Goal: Find specific page/section: Find specific page/section

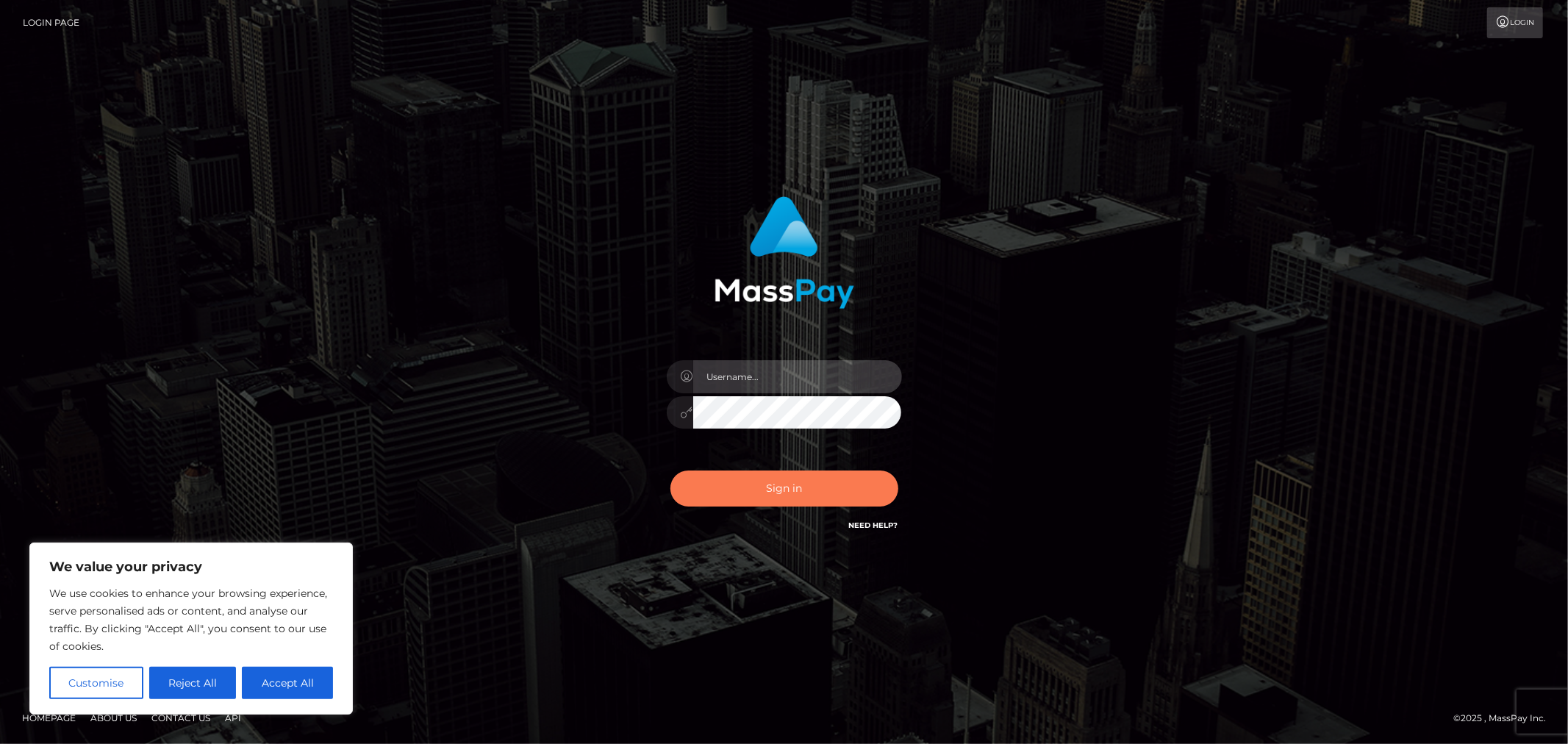
type input "MJSamelo"
drag, startPoint x: 738, startPoint y: 482, endPoint x: 760, endPoint y: 494, distance: 25.1
click at [734, 488] on button "Sign in" at bounding box center [784, 488] width 228 height 36
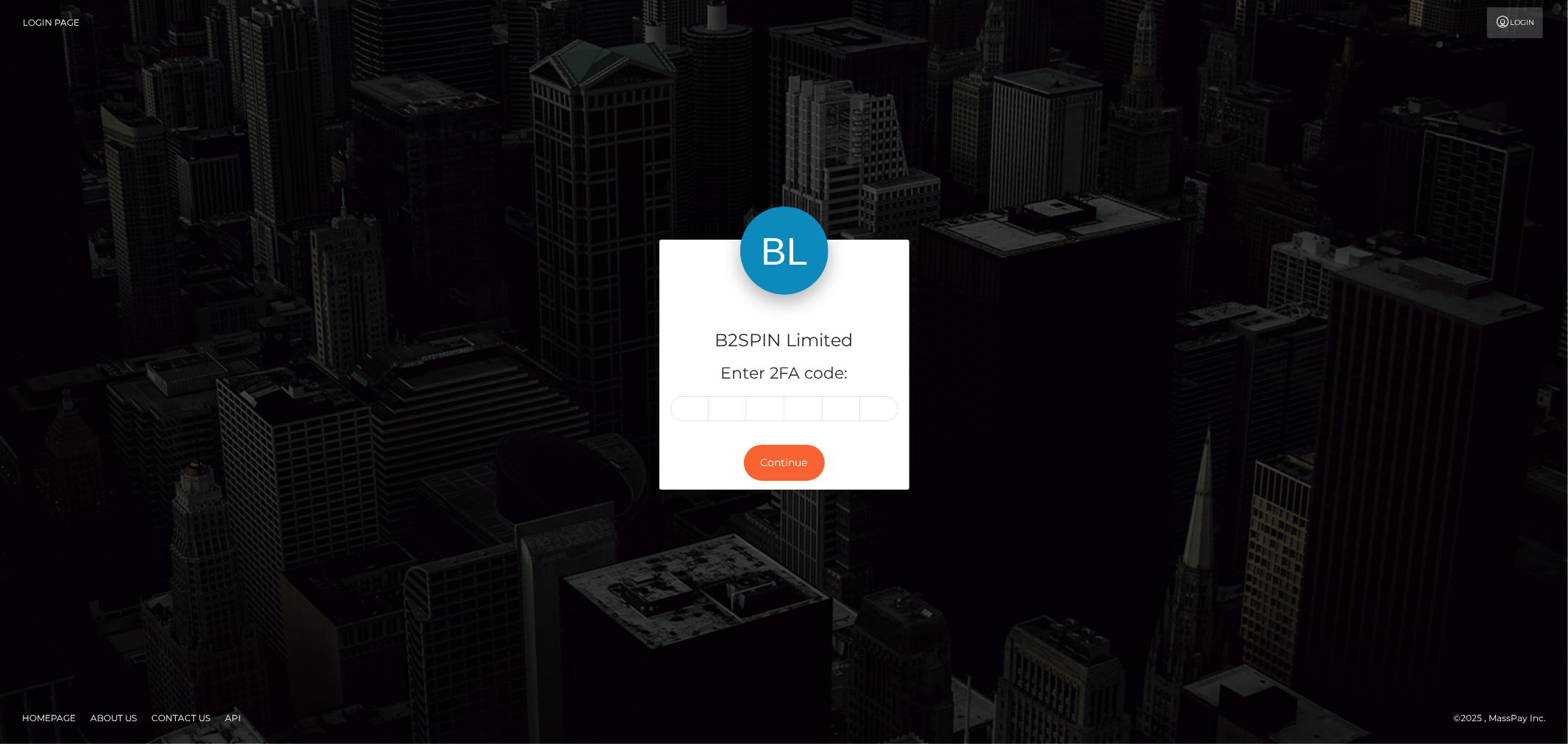
click at [696, 414] on input "text" at bounding box center [689, 409] width 38 height 25
type input "2"
type input "4"
type input "9"
type input "1"
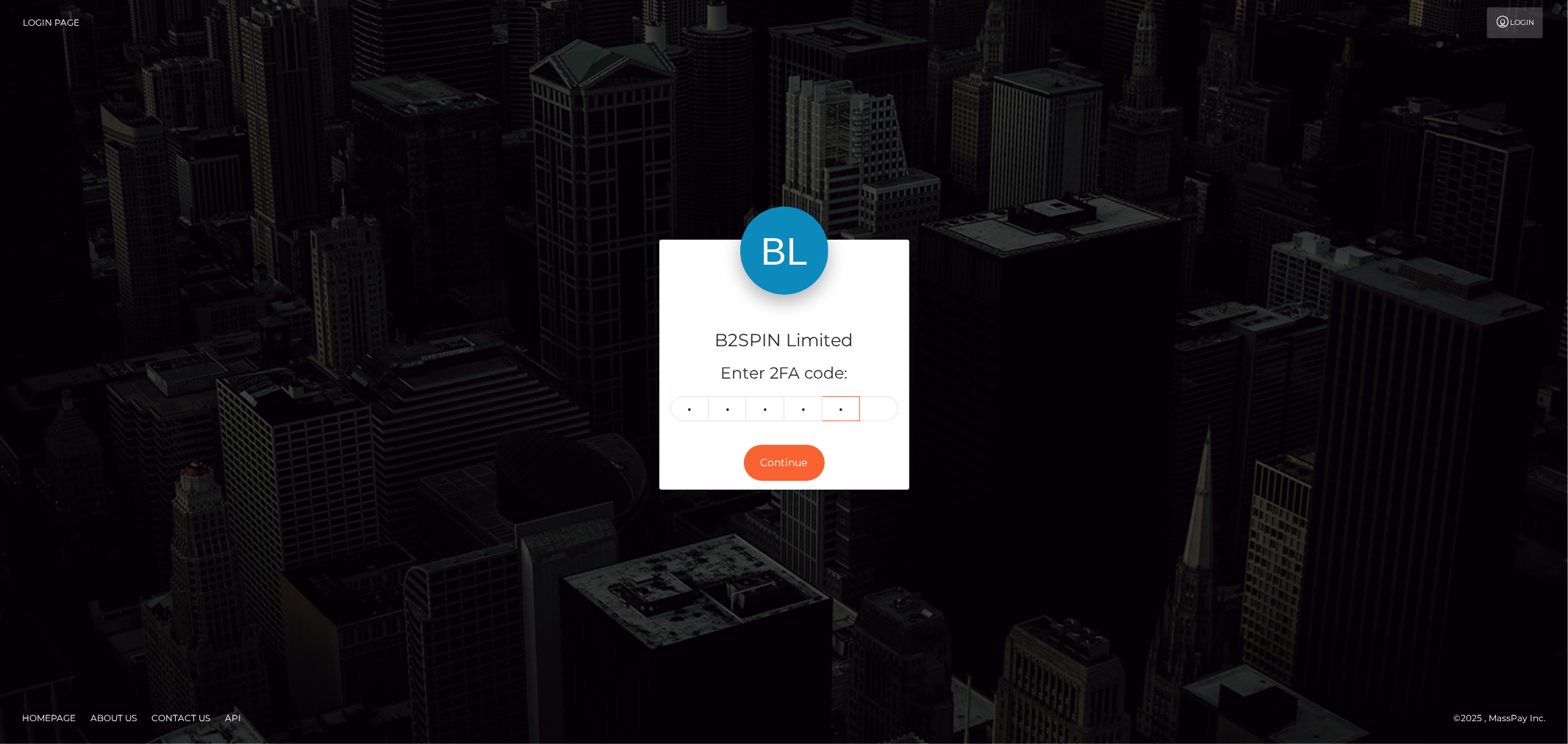
type input "6"
type input "4"
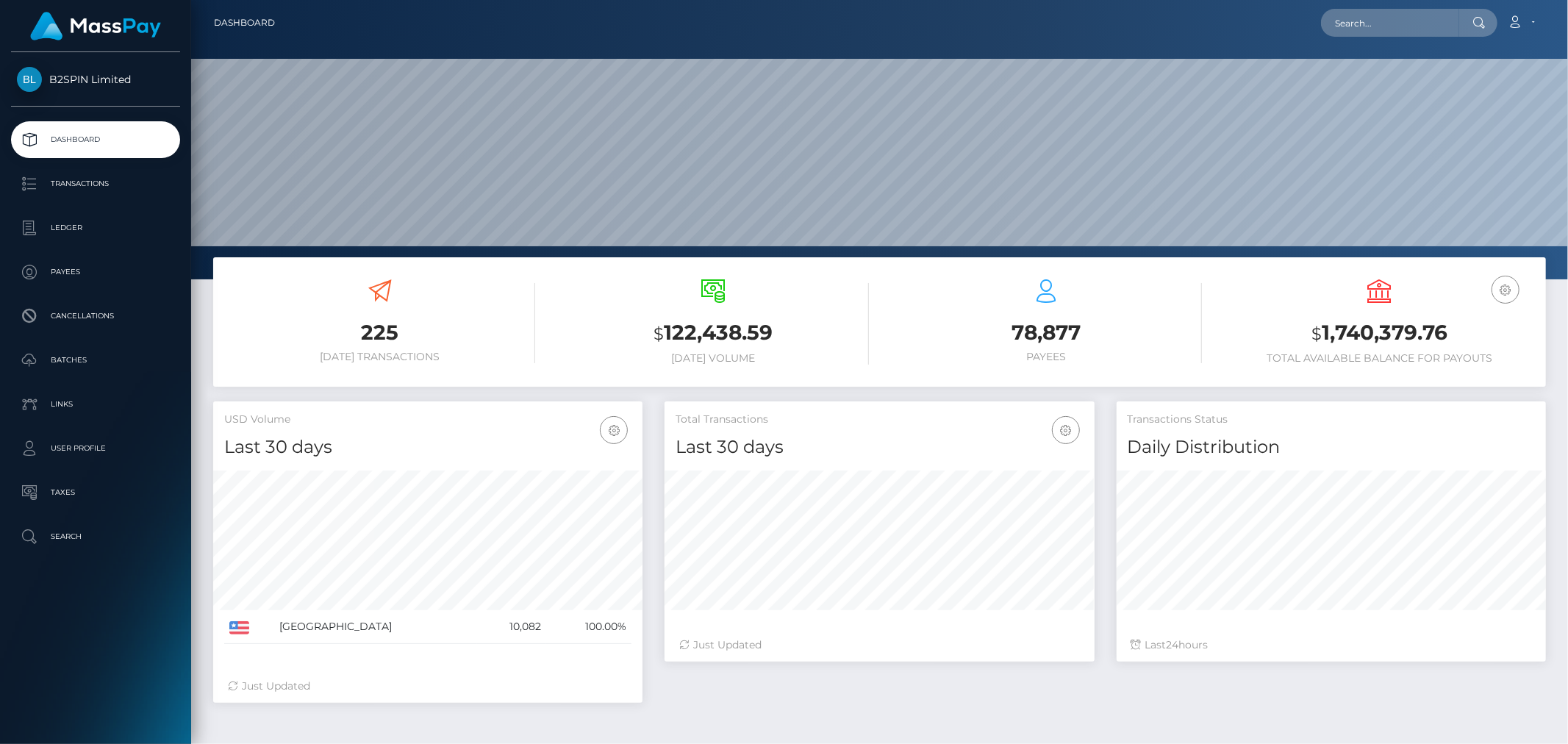
scroll to position [260, 429]
click at [1376, 21] on input "text" at bounding box center [1390, 23] width 138 height 28
paste input "18e4acdc-d512-48c7-9d40-7b24db145ffd"
click at [1401, 23] on input "18e4acdc-d512-48c7-9d40-7b24db145ffd" at bounding box center [1390, 23] width 138 height 28
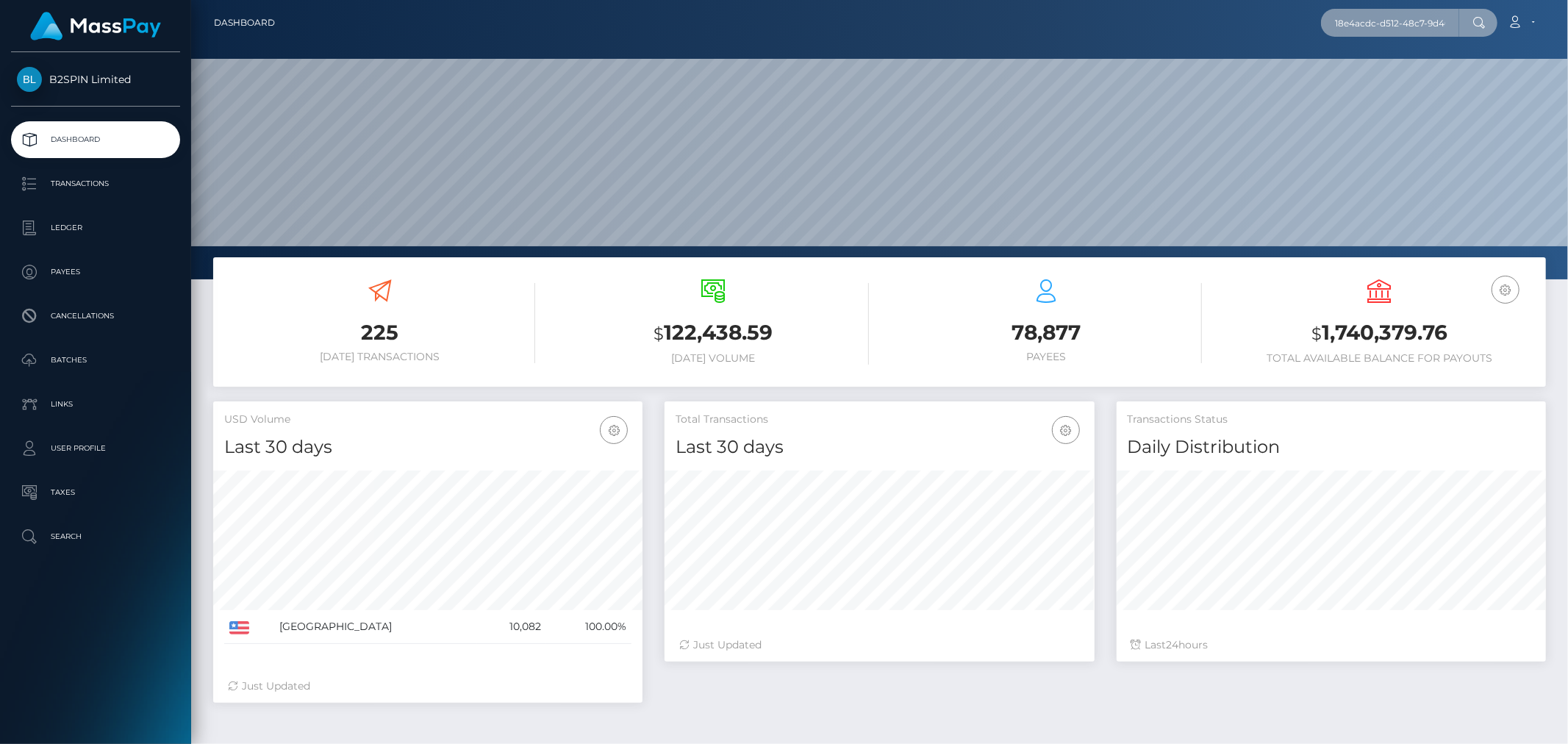
click at [1401, 23] on input "18e4acdc-d512-48c7-9d40-7b24db145ffd" at bounding box center [1390, 23] width 138 height 28
paste input "000714944"
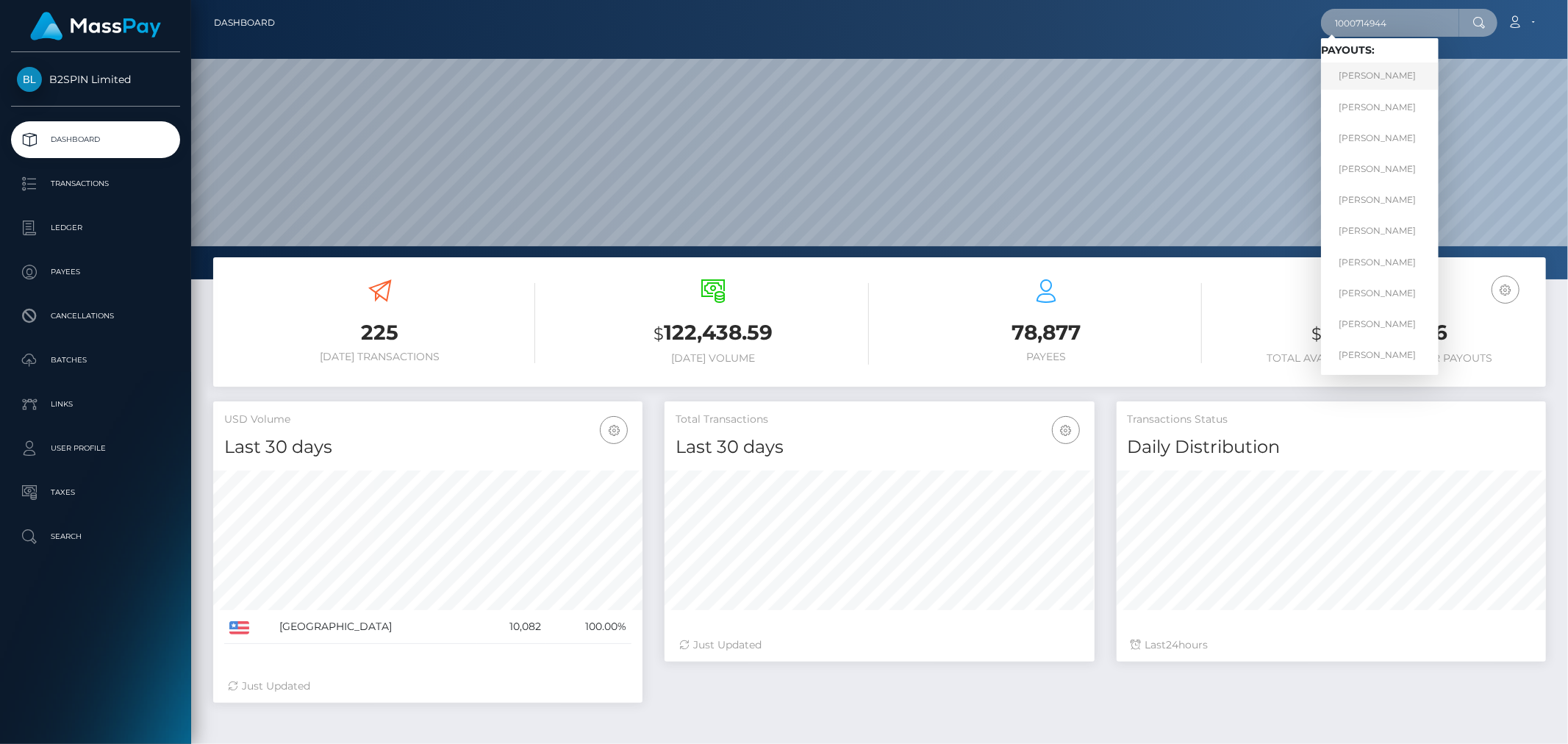
type input "1000714944"
click at [1396, 70] on link "BARBARA ANN SCHULTZ" at bounding box center [1380, 76] width 118 height 27
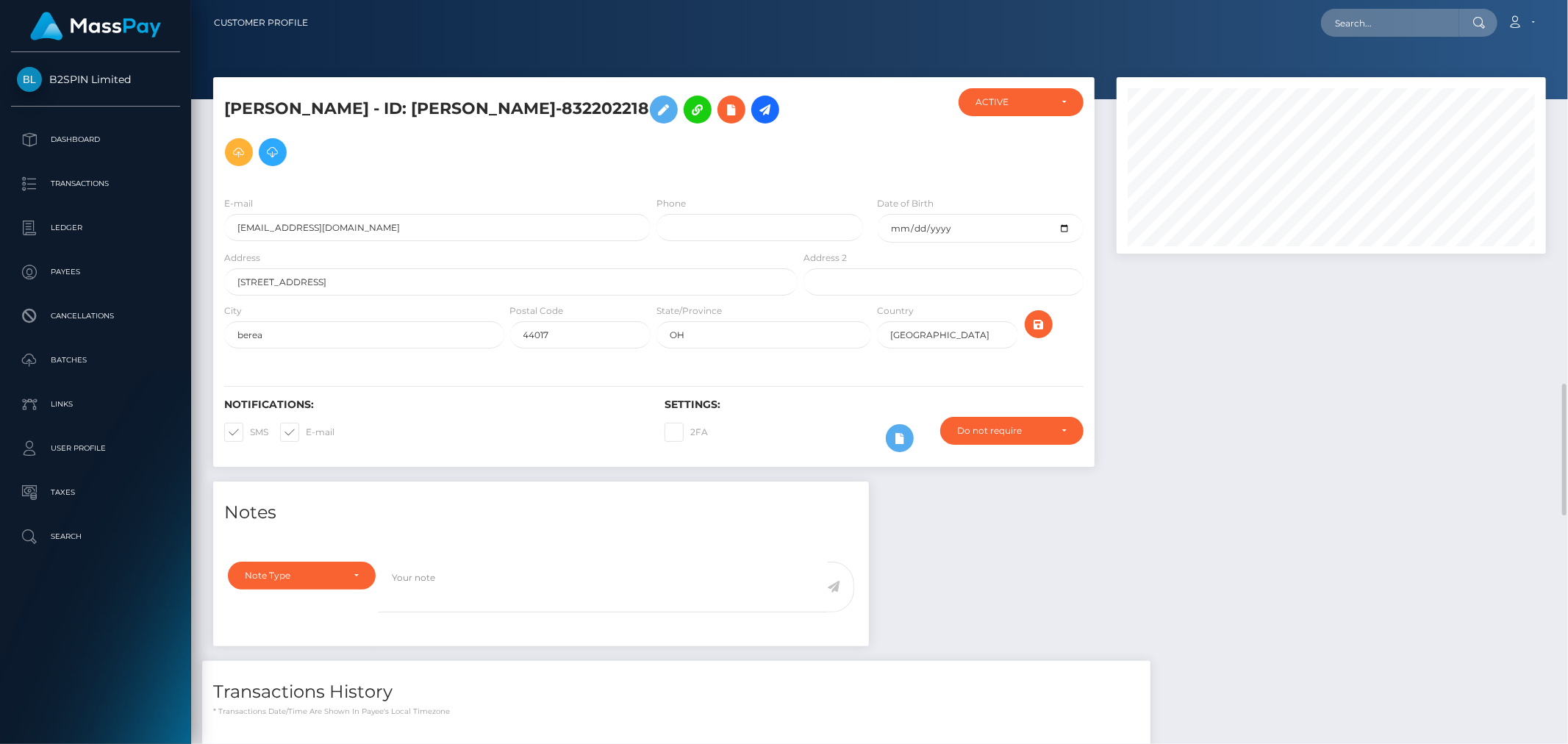
scroll to position [176, 429]
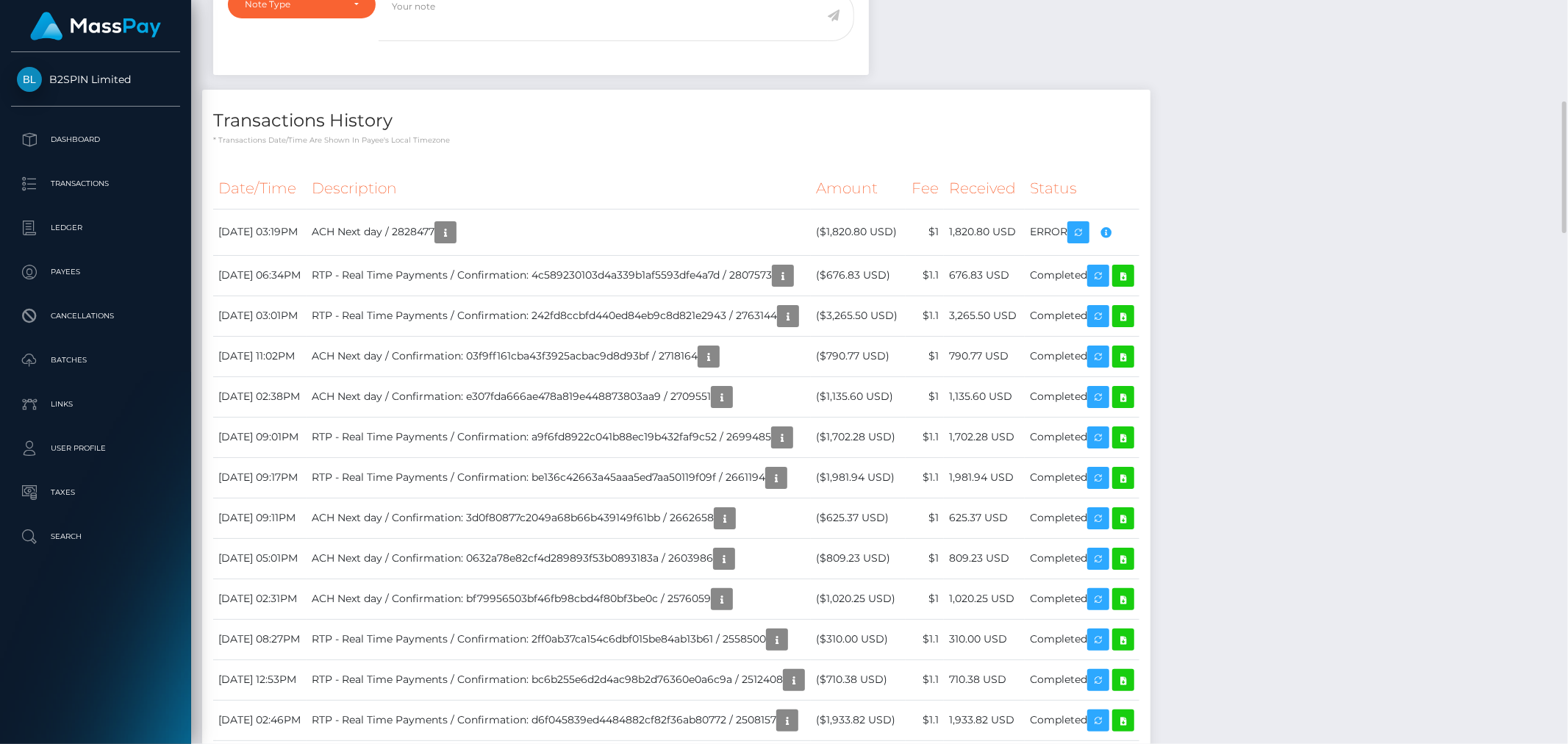
scroll to position [326, 0]
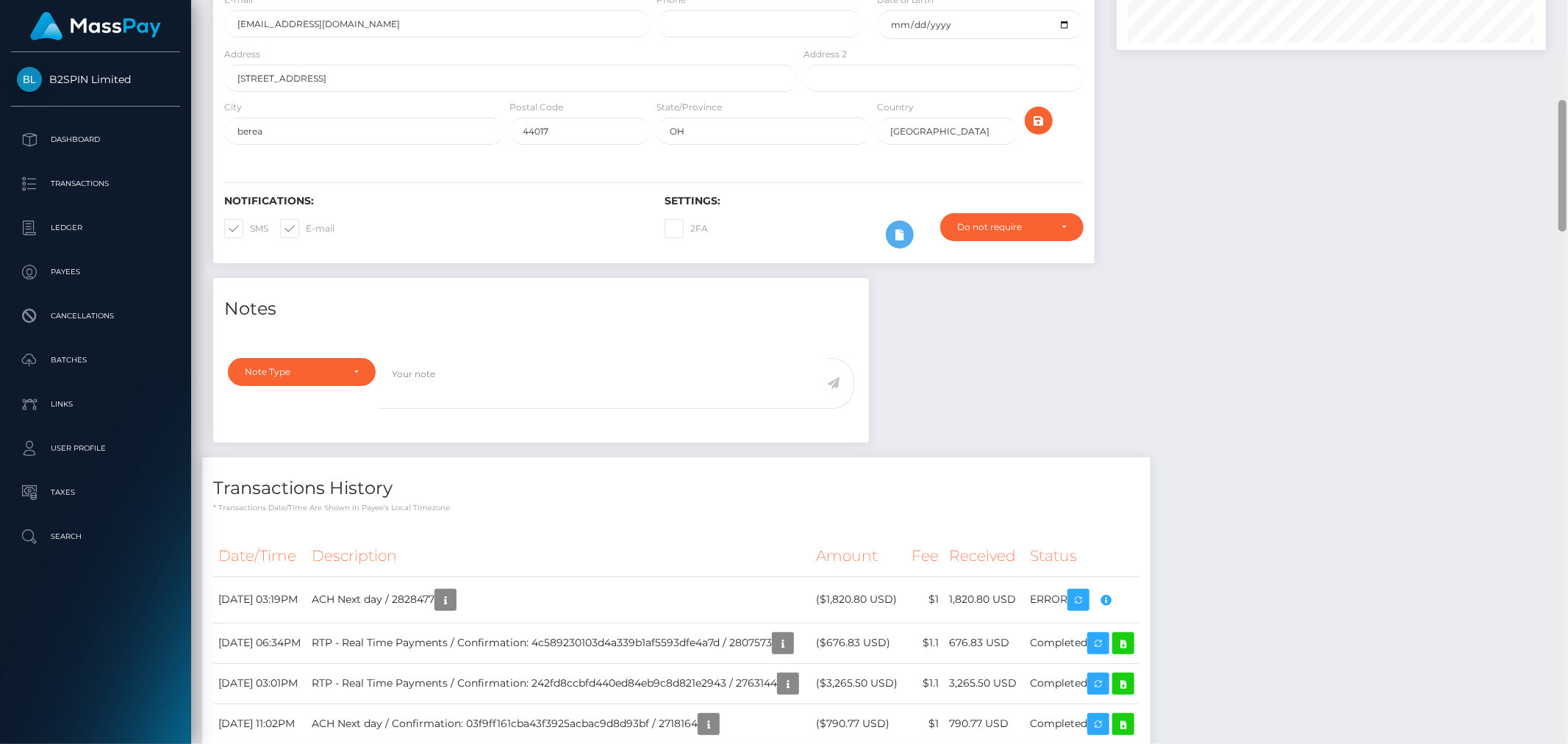
scroll to position [0, 0]
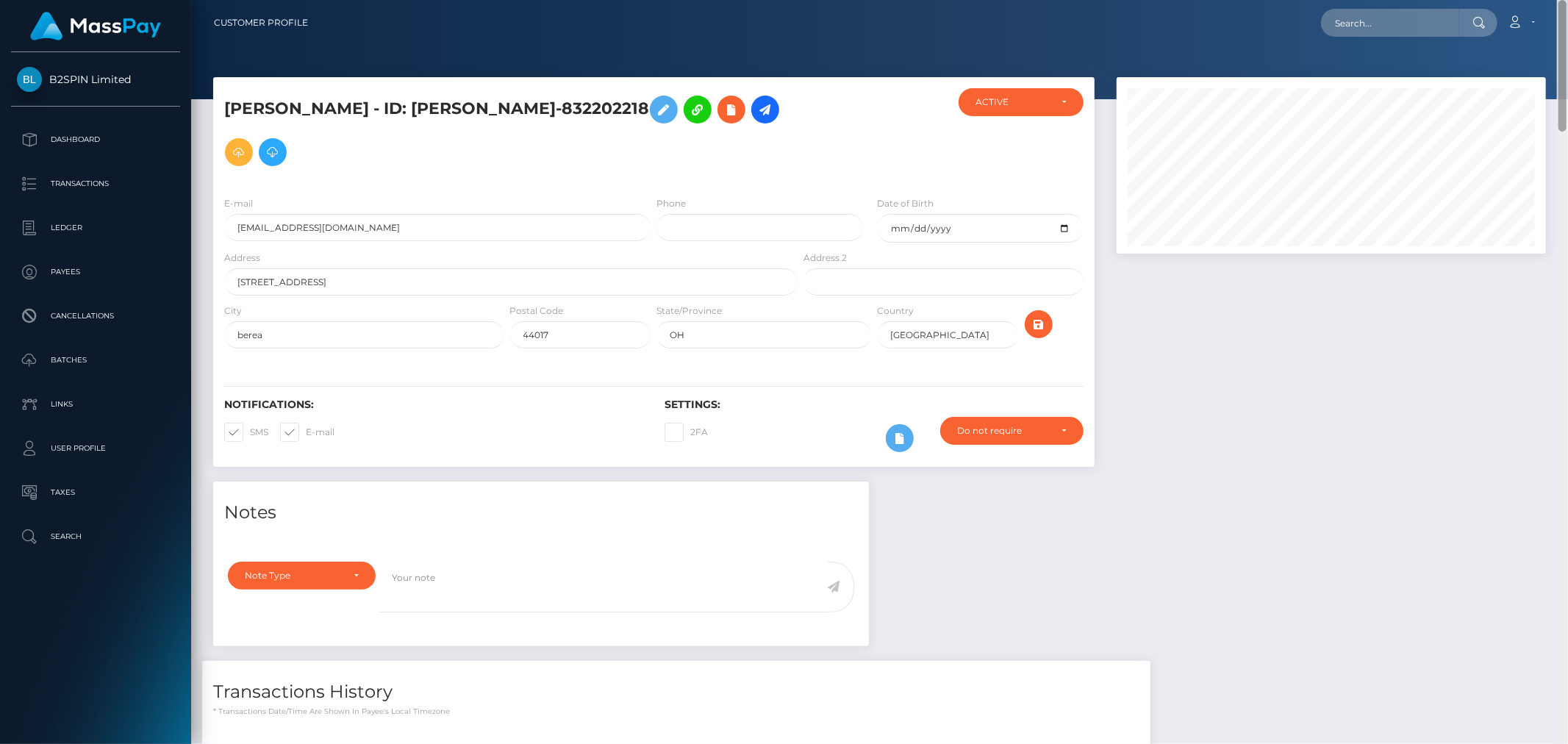
drag, startPoint x: 1566, startPoint y: 588, endPoint x: 1456, endPoint y: 15, distance: 583.5
click at [1568, 0] on html "B2SPIN Limited Dashboard Transactions Ledger Payees Cancellations" at bounding box center [784, 372] width 1568 height 744
click at [1415, 25] on input "text" at bounding box center [1390, 23] width 138 height 28
paste input "18e4acdc-d512-48c7-9d40-7b24db145ffd"
click at [1421, 23] on input "18e4acdc-d512-48c7-9d40-7b24db145ffd" at bounding box center [1390, 23] width 138 height 28
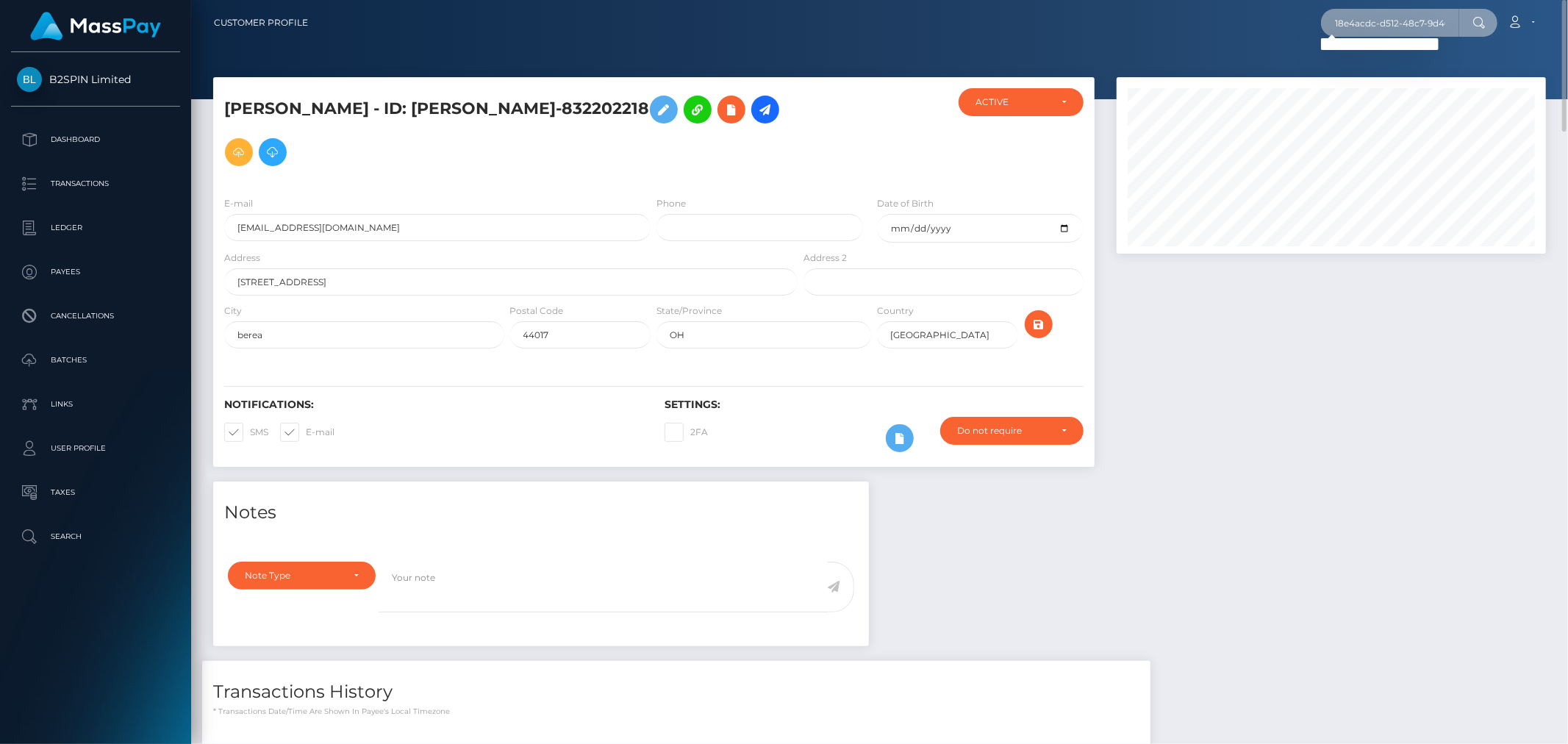
click at [1421, 23] on input "18e4acdc-d512-48c7-9d40-7b24db145ffd" at bounding box center [1390, 23] width 138 height 28
paste input "000714944"
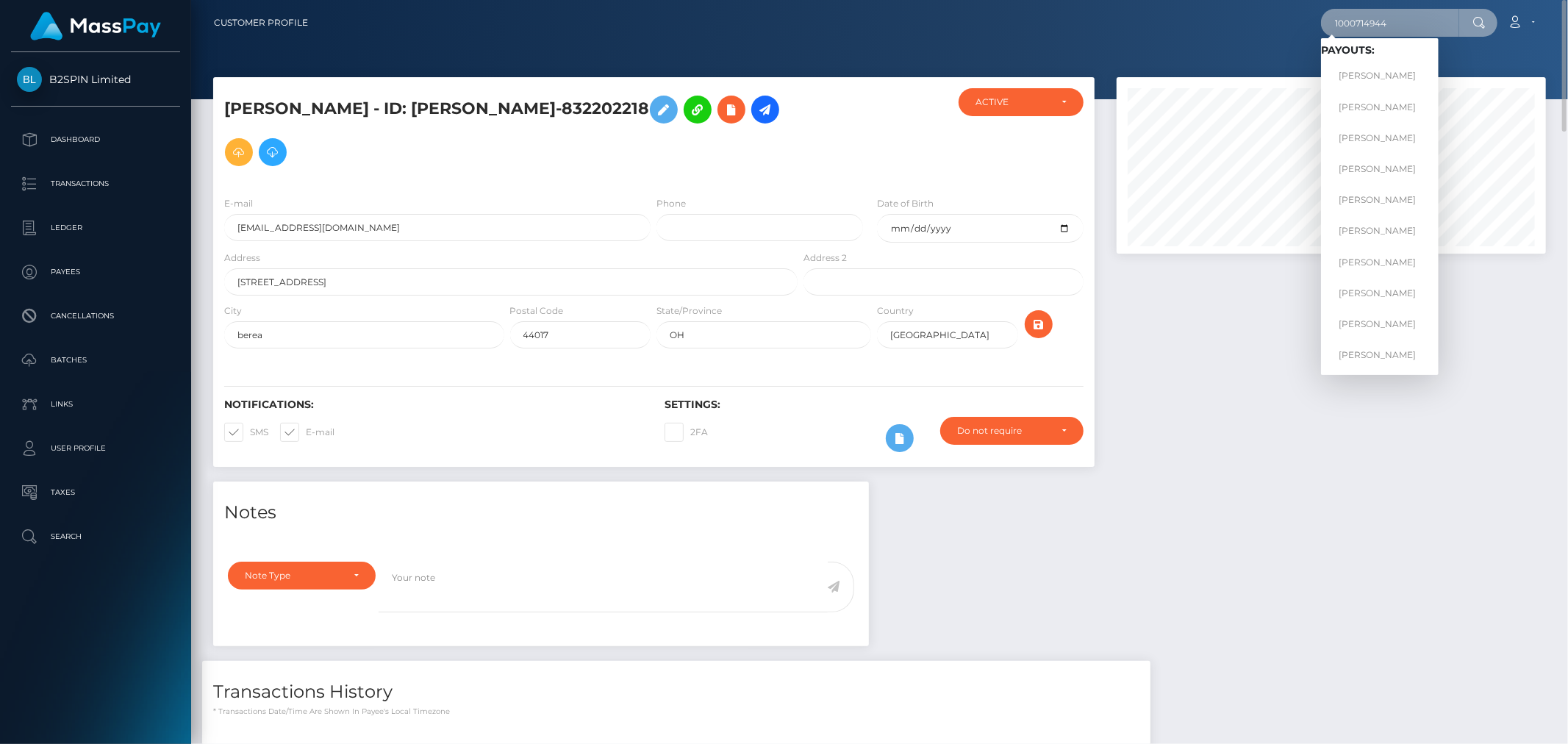
click at [1414, 25] on input "1000714944" at bounding box center [1390, 23] width 138 height 28
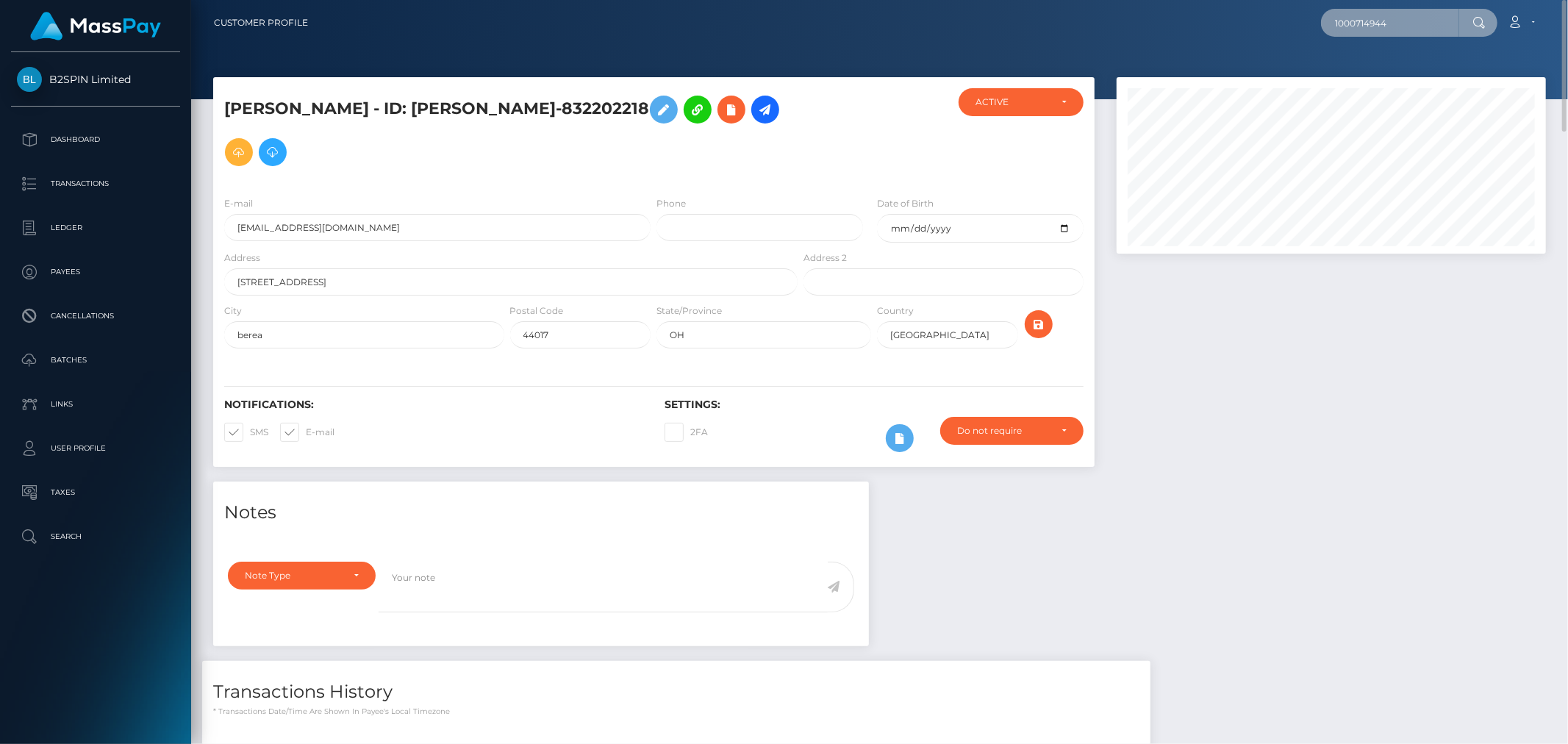
click at [1414, 25] on input "1000714944" at bounding box center [1390, 23] width 138 height 28
paste input "3399908"
type input "3399908"
